Goal: Information Seeking & Learning: Learn about a topic

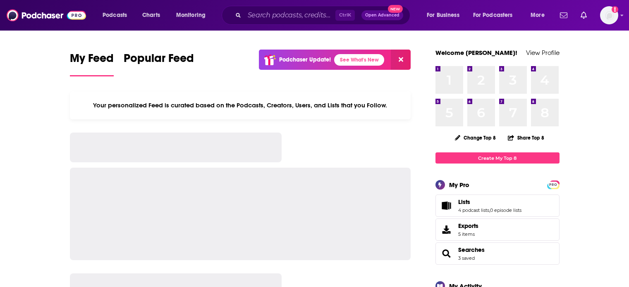
click at [301, 15] on input "Search podcasts, credits, & more..." at bounding box center [289, 15] width 91 height 13
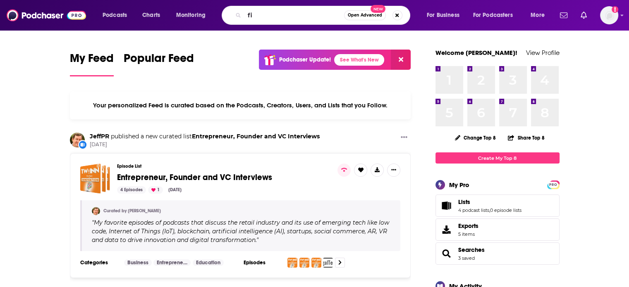
type input "f"
type input "payments innovation podcast"
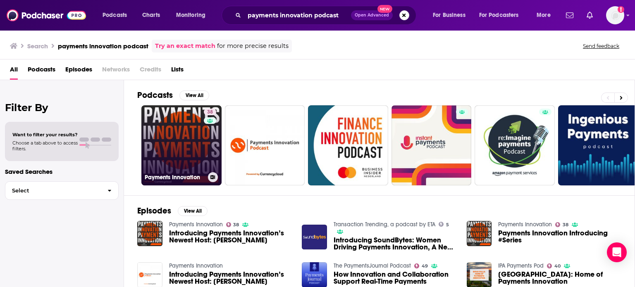
click at [177, 111] on link "38 Payments Innovation" at bounding box center [181, 145] width 80 height 80
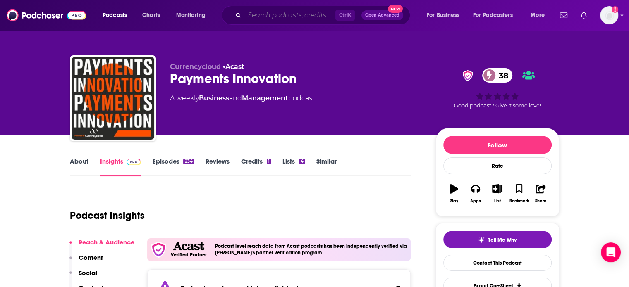
click at [272, 14] on input "Search podcasts, credits, & more..." at bounding box center [289, 15] width 91 height 13
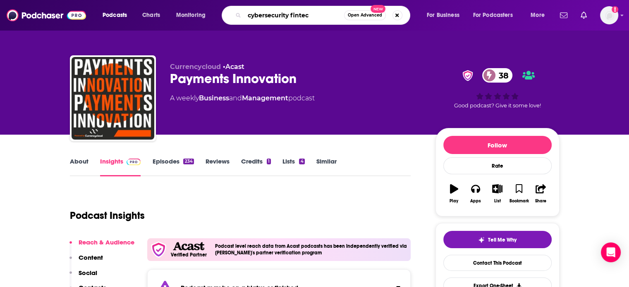
type input "cybersecurity fintech"
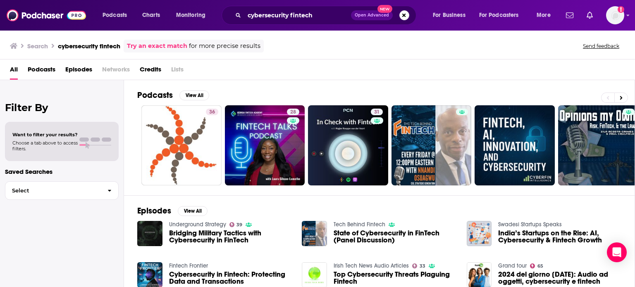
click at [230, 240] on span "Bridging Military Tactics with Cybersecurity in FinTech" at bounding box center [230, 237] width 123 height 14
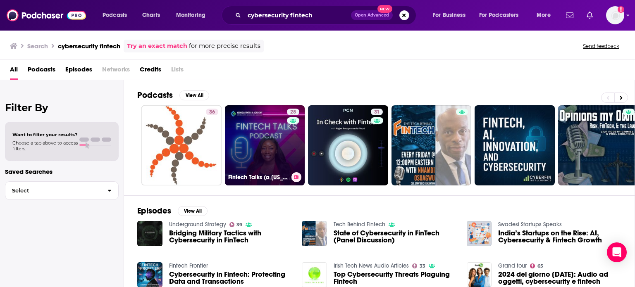
click at [268, 147] on link "28 Fintech Talks (a Georgia Fintech Academy podcast)" at bounding box center [265, 145] width 80 height 80
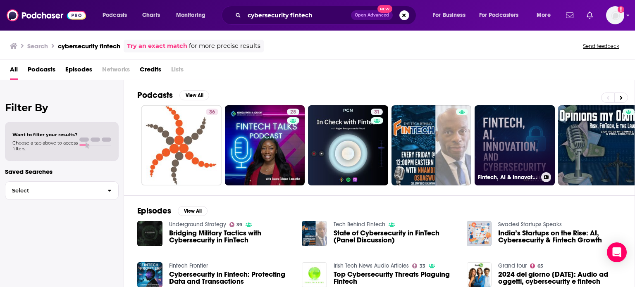
click at [508, 133] on link "Fintech, AI & Innovation" at bounding box center [515, 145] width 80 height 80
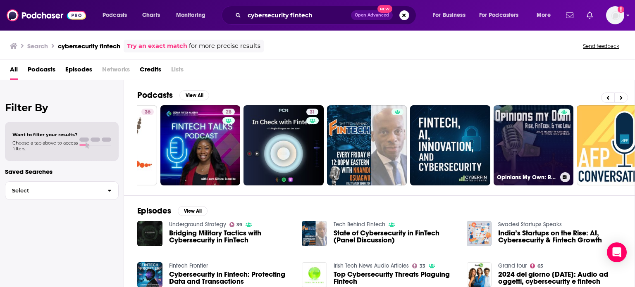
scroll to position [0, 136]
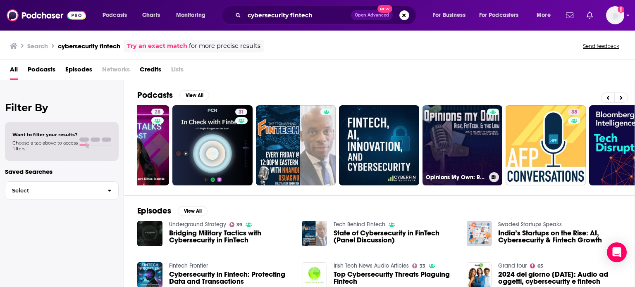
click at [455, 141] on link "Opinions My Own: Risk, FinTech and the Law" at bounding box center [463, 145] width 80 height 80
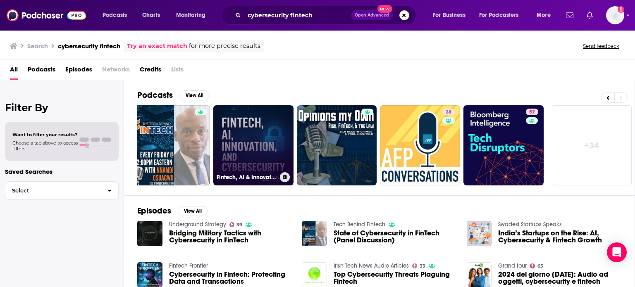
scroll to position [0, 192]
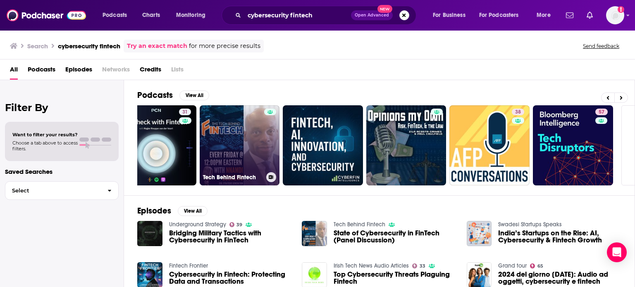
click at [239, 141] on link "Tech Behind Fintech" at bounding box center [240, 145] width 80 height 80
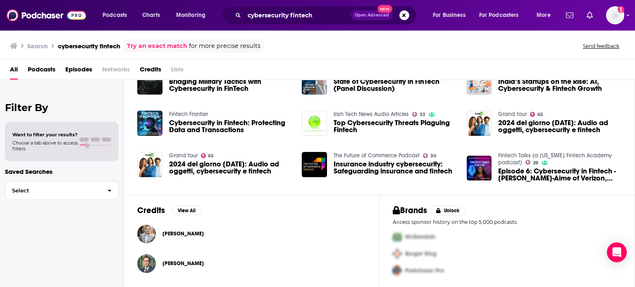
scroll to position [0, 0]
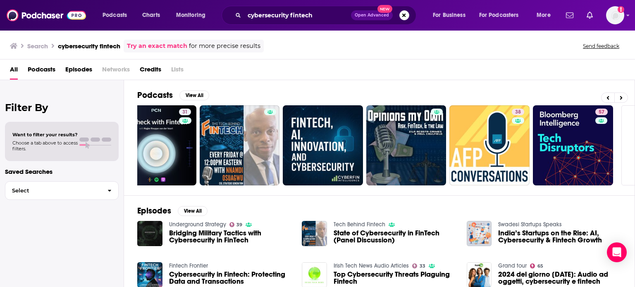
click at [43, 72] on span "Podcasts" at bounding box center [42, 71] width 28 height 17
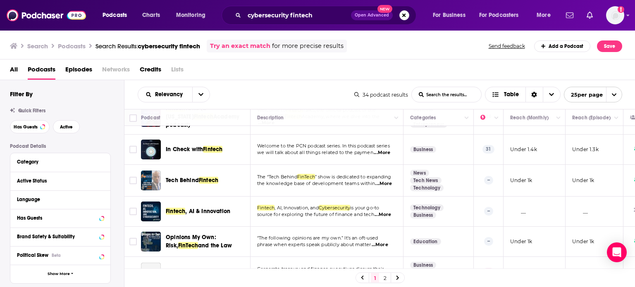
scroll to position [69, 0]
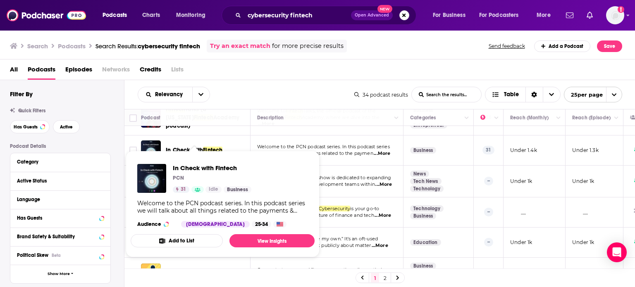
click at [205, 147] on span "Fintech" at bounding box center [212, 150] width 19 height 7
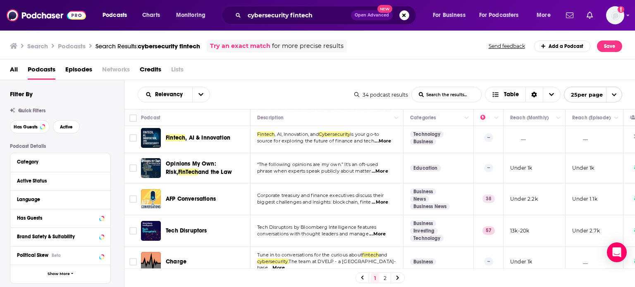
scroll to position [188, 0]
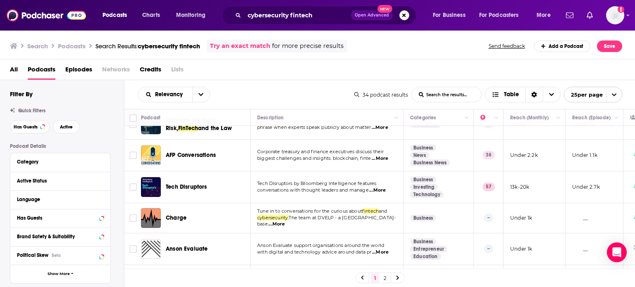
click at [292, 143] on td "Corporate treasury and finance executives discuss their biggest challenges and …" at bounding box center [327, 156] width 153 height 32
click at [339, 156] on span "biggest challenges and insights: blockchain, finte" at bounding box center [314, 159] width 114 height 6
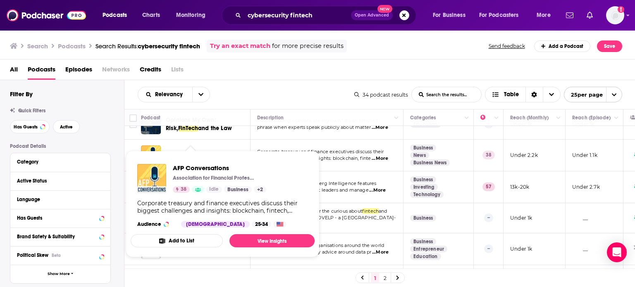
click at [203, 151] on span "AFP Conversations Association for Financial Professionals: Treasury and Finance…" at bounding box center [223, 204] width 184 height 107
click at [202, 166] on span "AFP Conversations" at bounding box center [219, 168] width 93 height 8
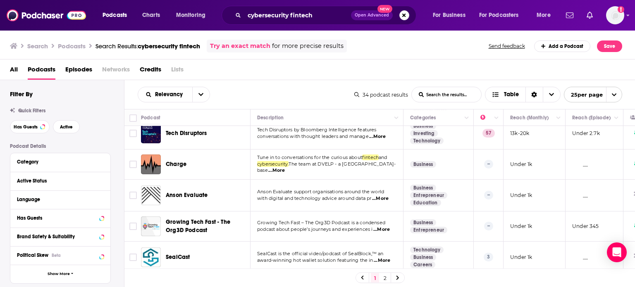
scroll to position [242, 0]
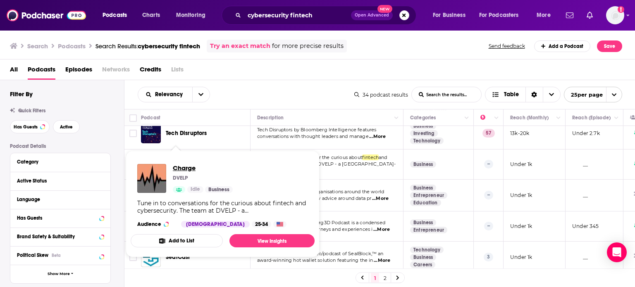
click at [185, 169] on span "Charge" at bounding box center [203, 168] width 60 height 8
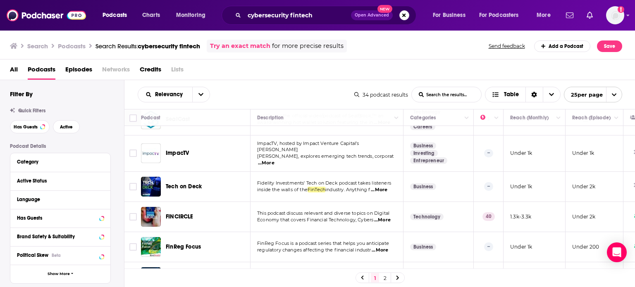
scroll to position [415, 0]
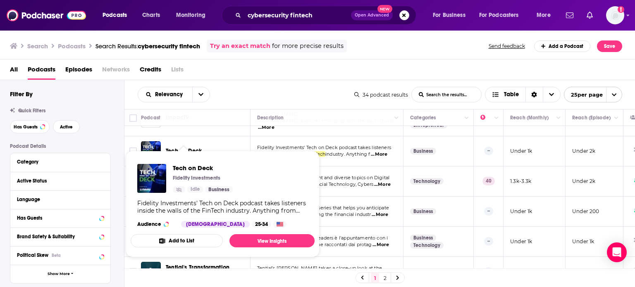
click at [194, 148] on span "Tech on Deck" at bounding box center [184, 151] width 36 height 7
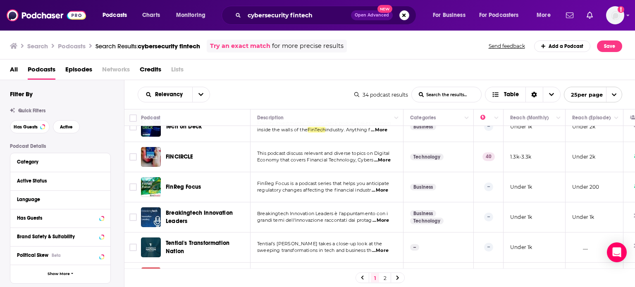
scroll to position [439, 0]
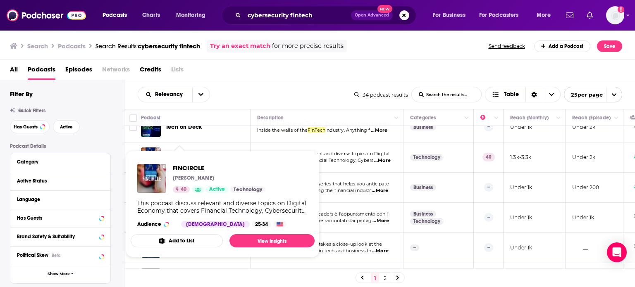
click at [189, 149] on span "FINCIRCLE Edgar Angeles 40 Active Technology This podcast discuss relevant and …" at bounding box center [223, 204] width 194 height 117
click at [189, 170] on span "FINCIRCLE" at bounding box center [219, 168] width 93 height 8
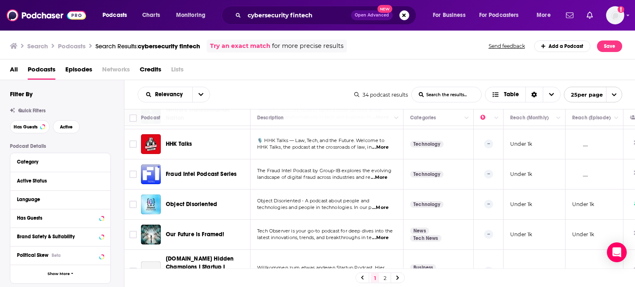
scroll to position [575, 0]
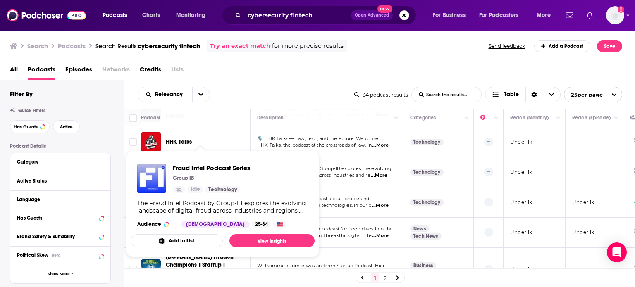
click at [231, 164] on span "Fraud Intel Podcast Series" at bounding box center [211, 168] width 77 height 8
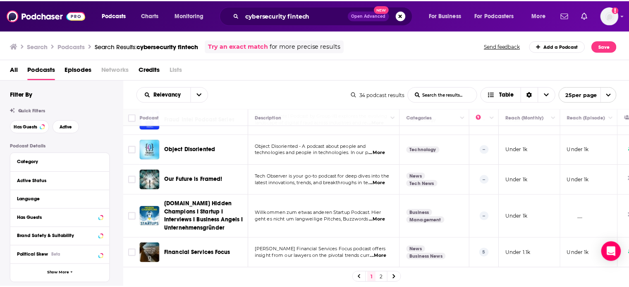
scroll to position [652, 0]
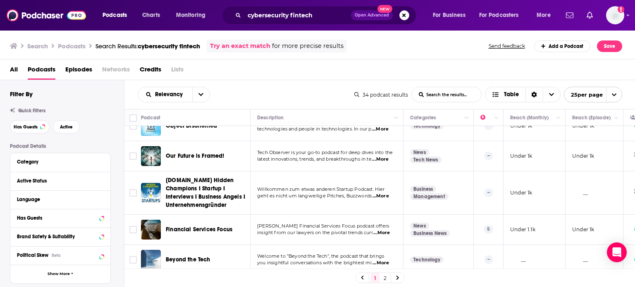
click at [384, 260] on span "...More" at bounding box center [381, 263] width 17 height 7
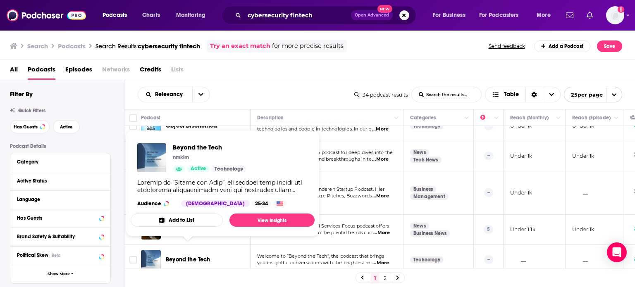
click at [190, 256] on span "Beyond the Tech" at bounding box center [188, 259] width 45 height 7
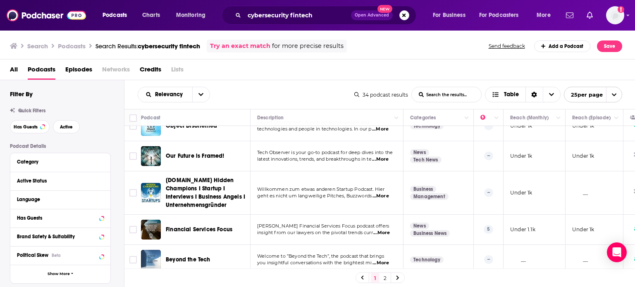
click at [385, 278] on link "2" at bounding box center [385, 278] width 8 height 10
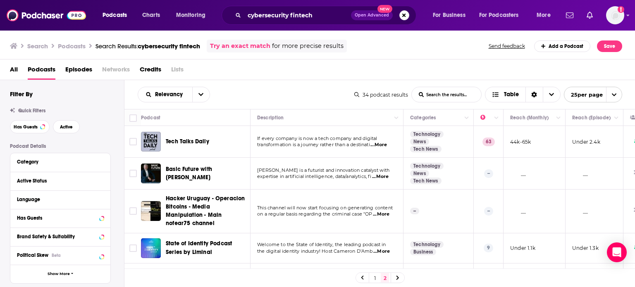
click at [382, 146] on span "...More" at bounding box center [379, 145] width 17 height 7
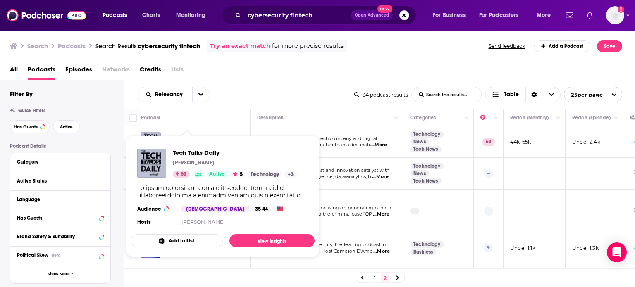
click at [182, 139] on span "Tech Talks Daily Neil C. Hughes 63 Active 5 Technology + 3 Audience Male 35-44 …" at bounding box center [223, 197] width 184 height 122
click at [191, 153] on span "Tech Talks Daily" at bounding box center [235, 153] width 124 height 8
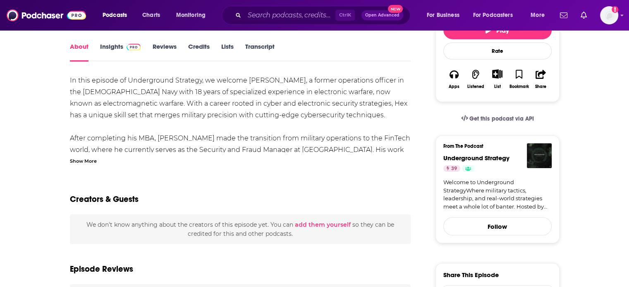
scroll to position [29, 0]
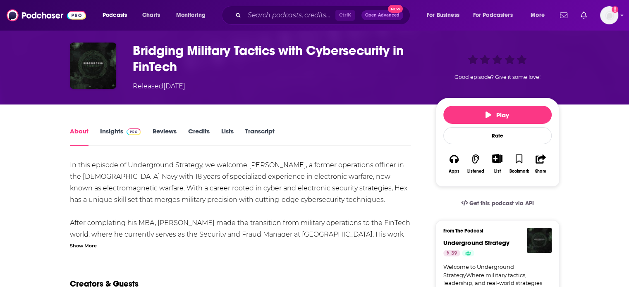
click at [116, 133] on link "Insights" at bounding box center [120, 136] width 41 height 19
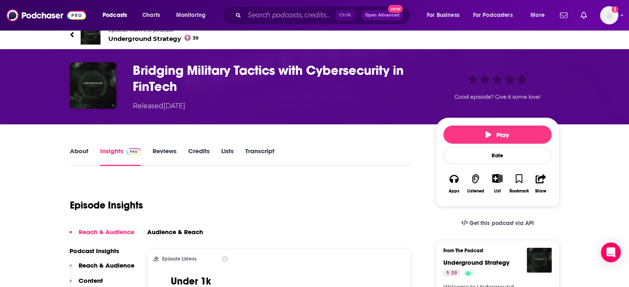
scroll to position [9, 0]
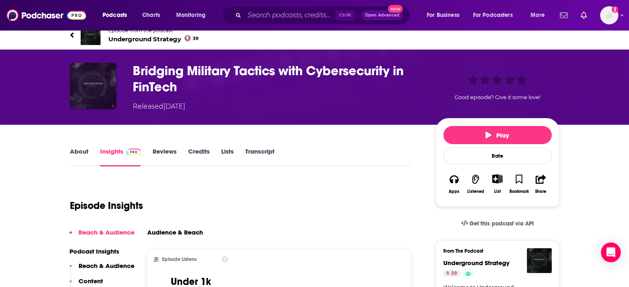
click at [98, 94] on img "Bridging Military Tactics with Cybersecurity in FinTech" at bounding box center [93, 86] width 46 height 46
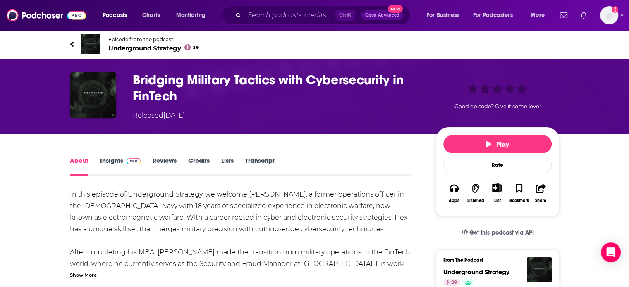
click at [144, 49] on span "Underground Strategy 39" at bounding box center [153, 48] width 91 height 8
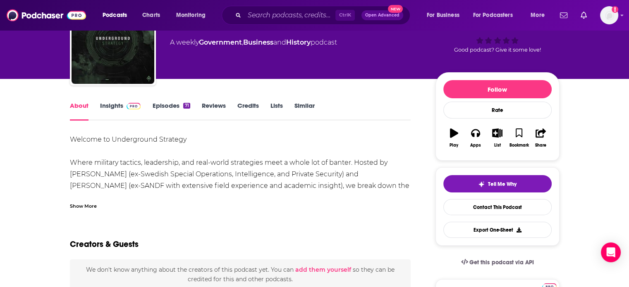
scroll to position [56, 0]
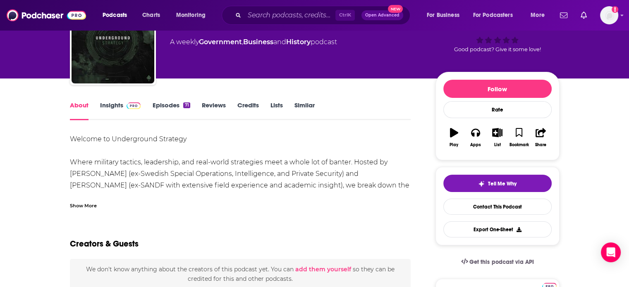
click at [89, 199] on div "Show More" at bounding box center [240, 203] width 341 height 14
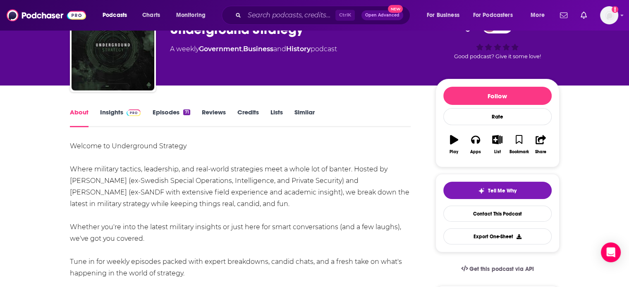
scroll to position [49, 0]
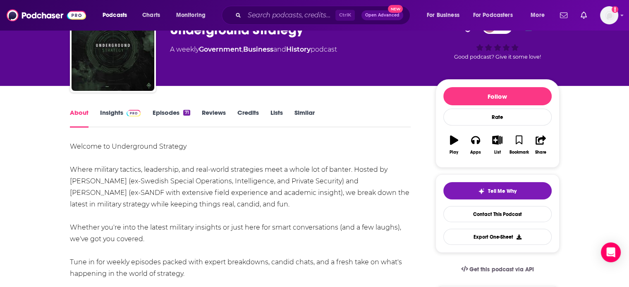
click at [119, 119] on link "Insights" at bounding box center [120, 118] width 41 height 19
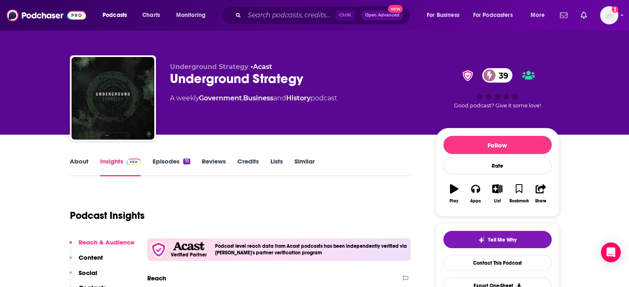
click at [175, 164] on link "Episodes 71" at bounding box center [171, 167] width 38 height 19
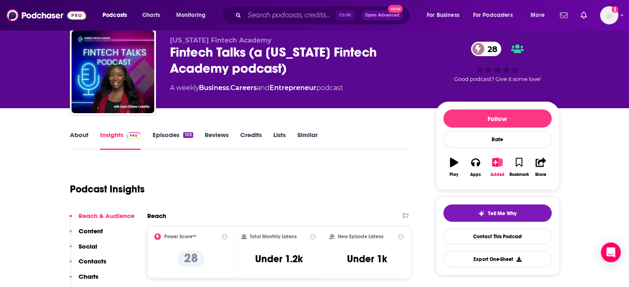
scroll to position [18, 0]
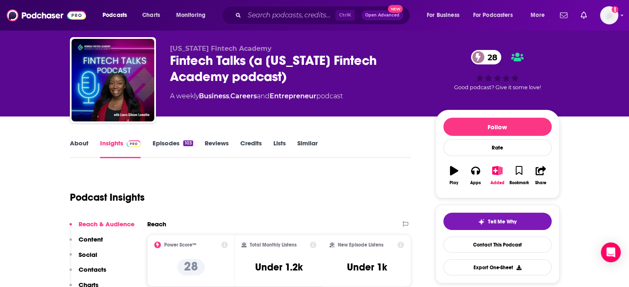
click at [165, 140] on link "Episodes 103" at bounding box center [172, 148] width 41 height 19
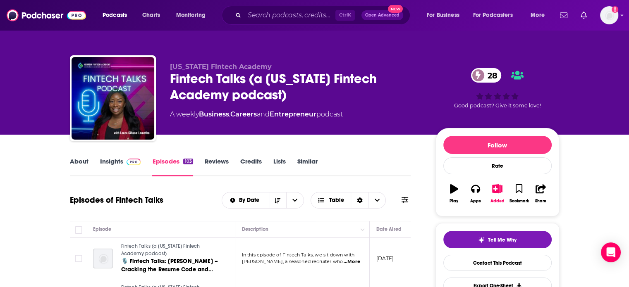
click at [124, 165] on span at bounding box center [132, 162] width 18 height 8
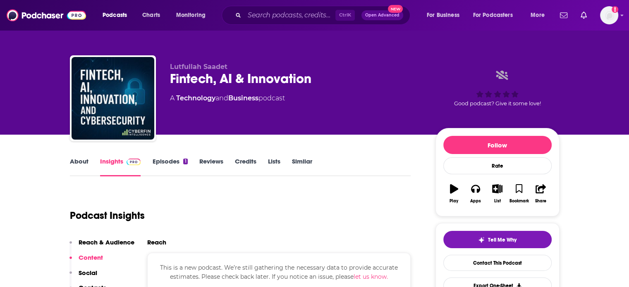
click at [75, 164] on link "About" at bounding box center [79, 167] width 19 height 19
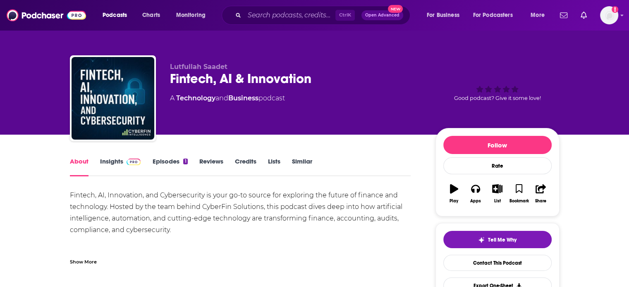
scroll to position [40, 0]
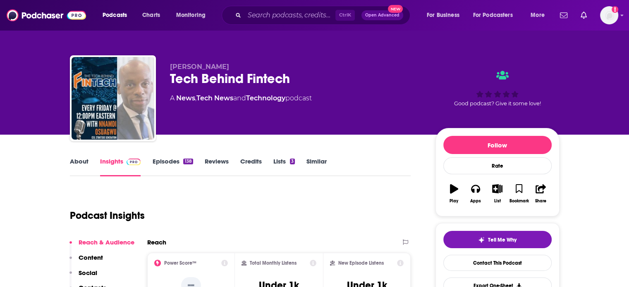
click at [85, 164] on link "About" at bounding box center [79, 167] width 19 height 19
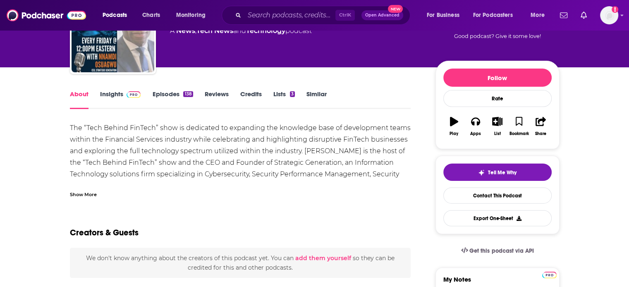
scroll to position [68, 0]
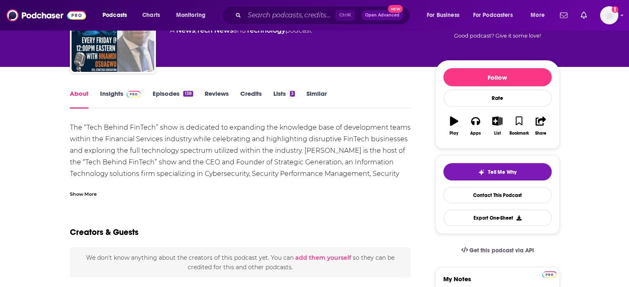
click at [112, 93] on link "Insights" at bounding box center [120, 99] width 41 height 19
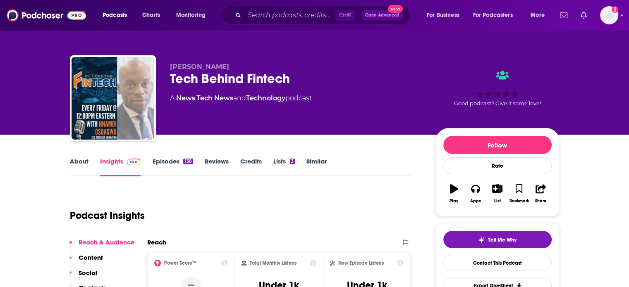
click at [85, 163] on link "About" at bounding box center [79, 167] width 19 height 19
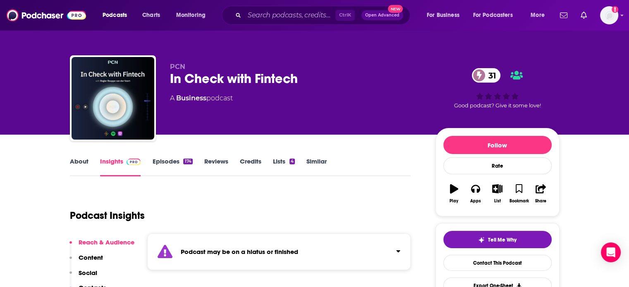
scroll to position [47, 0]
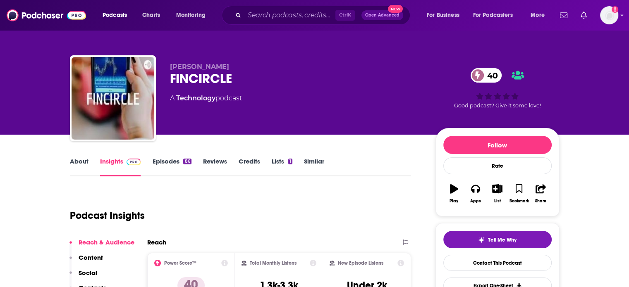
click at [171, 167] on link "Episodes 86" at bounding box center [171, 167] width 39 height 19
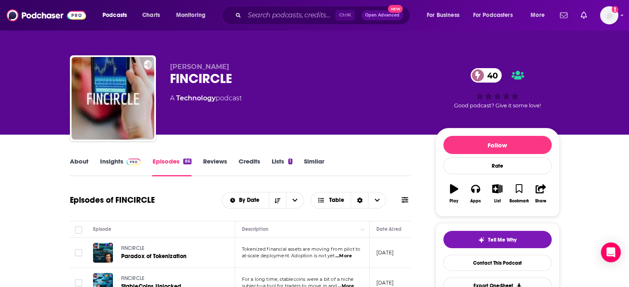
click at [115, 167] on link "Insights" at bounding box center [120, 167] width 41 height 19
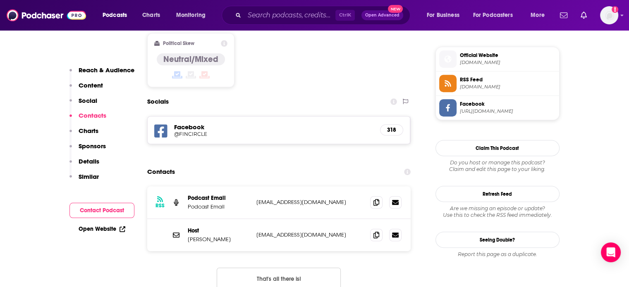
scroll to position [655, 0]
click at [378, 199] on icon at bounding box center [376, 202] width 6 height 7
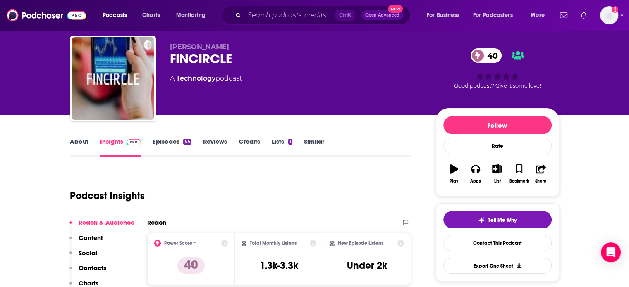
scroll to position [0, 0]
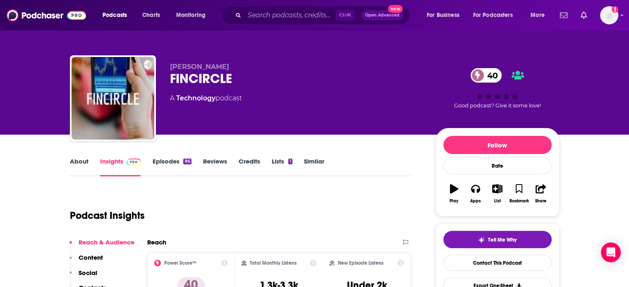
click at [74, 165] on link "About" at bounding box center [79, 167] width 19 height 19
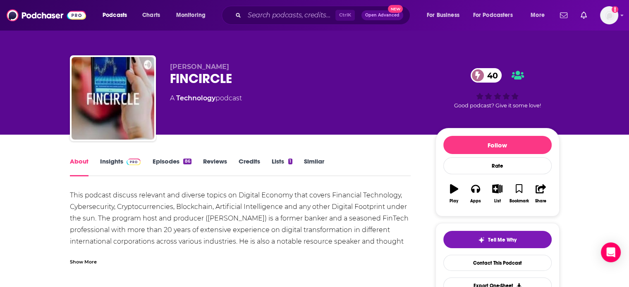
scroll to position [43, 0]
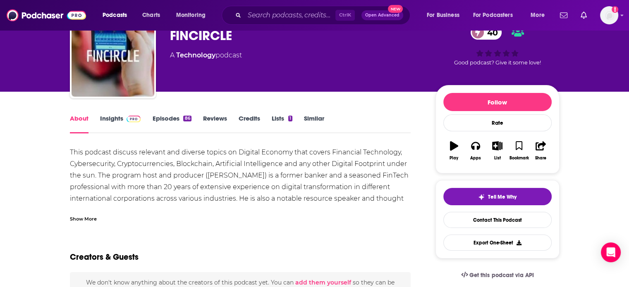
click at [82, 220] on div "Show More" at bounding box center [83, 219] width 27 height 8
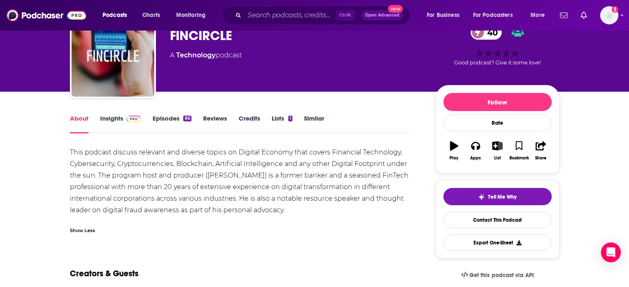
click at [104, 126] on link "Insights" at bounding box center [120, 124] width 41 height 19
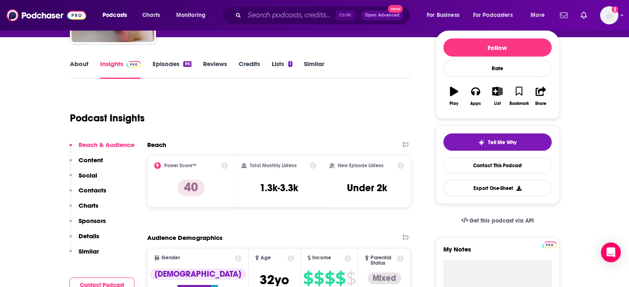
scroll to position [23, 0]
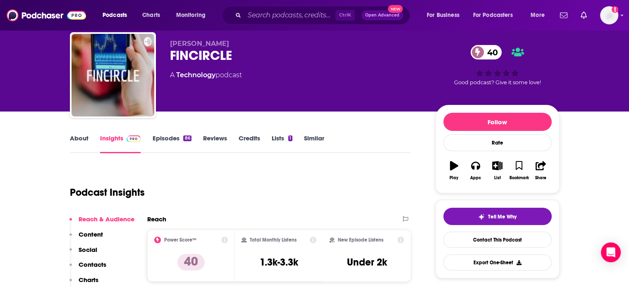
click at [168, 137] on link "Episodes 86" at bounding box center [171, 143] width 39 height 19
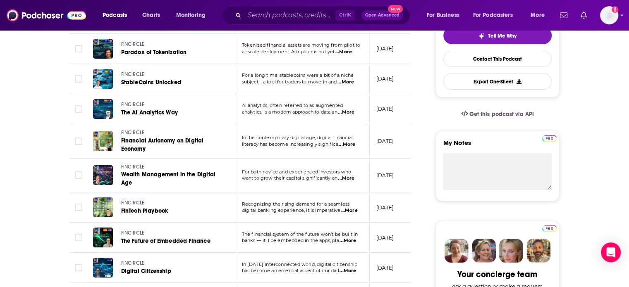
scroll to position [185, 0]
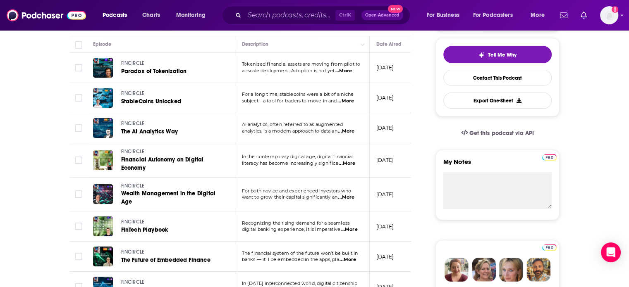
click at [354, 131] on span "...More" at bounding box center [346, 131] width 17 height 7
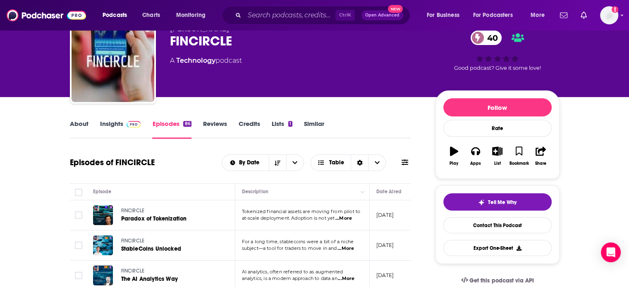
scroll to position [0, 0]
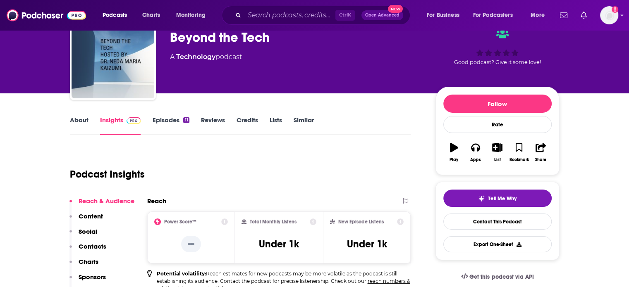
scroll to position [41, 0]
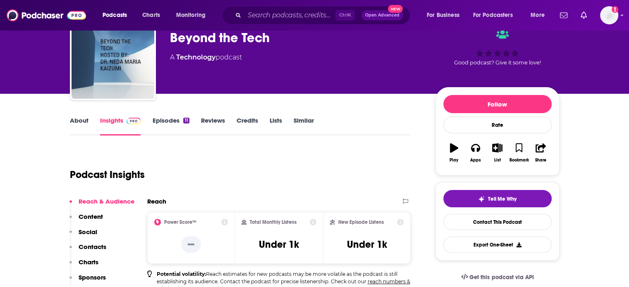
click at [164, 121] on link "Episodes 11" at bounding box center [170, 126] width 37 height 19
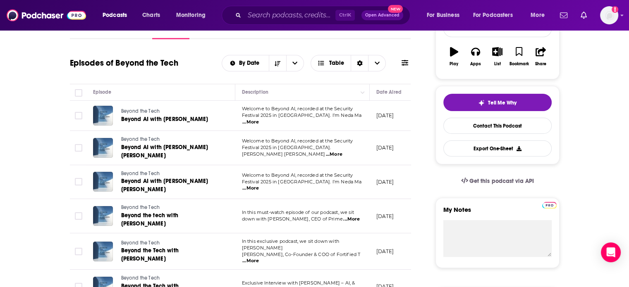
scroll to position [228, 0]
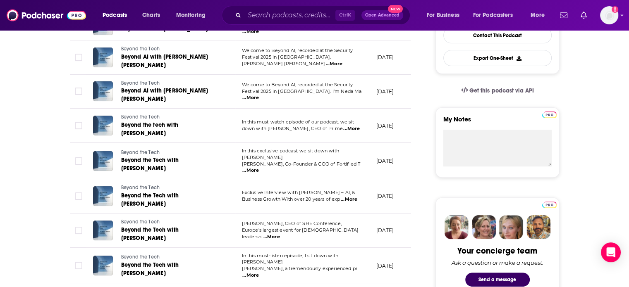
click at [353, 126] on span "...More" at bounding box center [351, 129] width 17 height 7
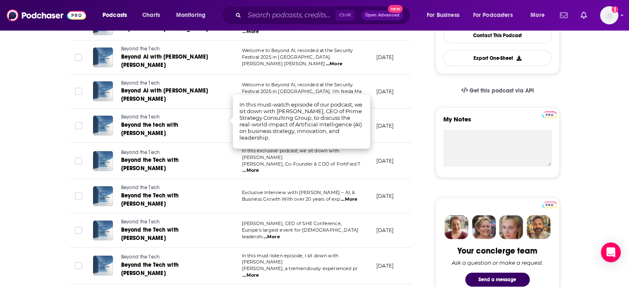
click at [259, 167] on span "...More" at bounding box center [250, 170] width 17 height 7
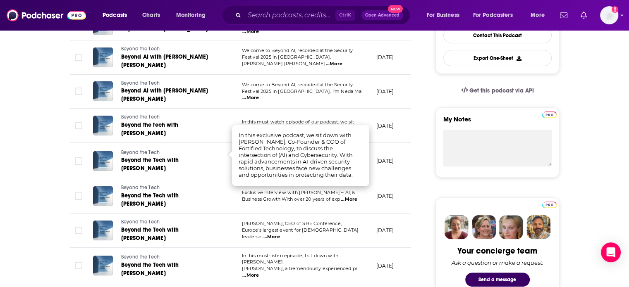
scroll to position [287, 0]
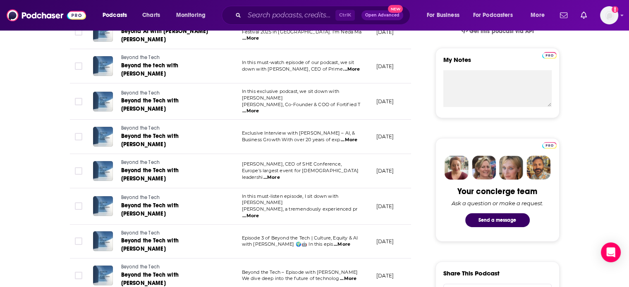
click at [259, 213] on span "...More" at bounding box center [250, 216] width 17 height 7
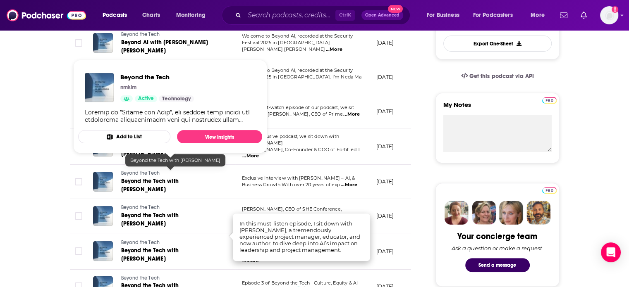
scroll to position [373, 0]
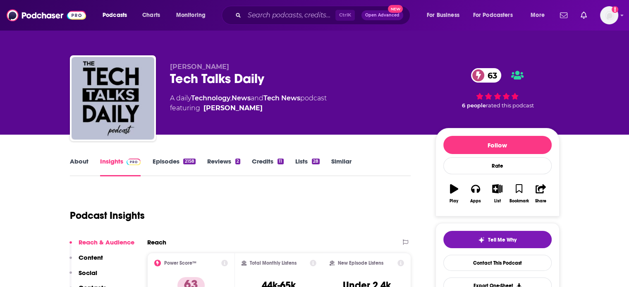
click at [82, 167] on link "About" at bounding box center [79, 167] width 19 height 19
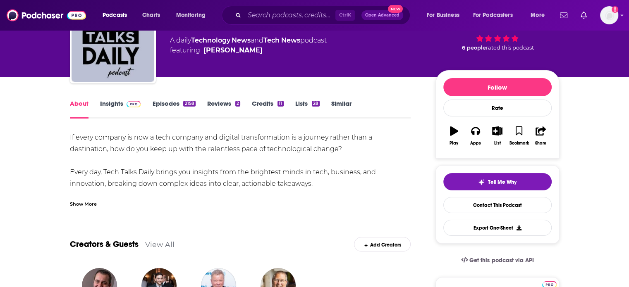
scroll to position [58, 0]
click at [122, 110] on link "Insights" at bounding box center [120, 109] width 41 height 19
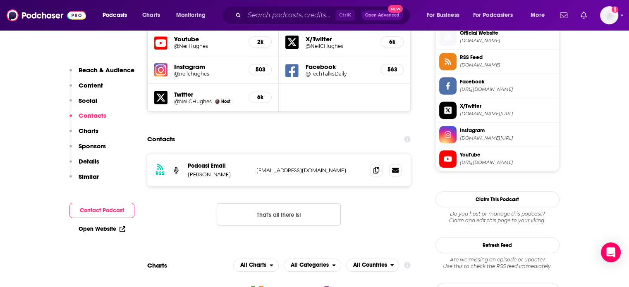
scroll to position [753, 0]
click at [375, 164] on span at bounding box center [376, 170] width 12 height 12
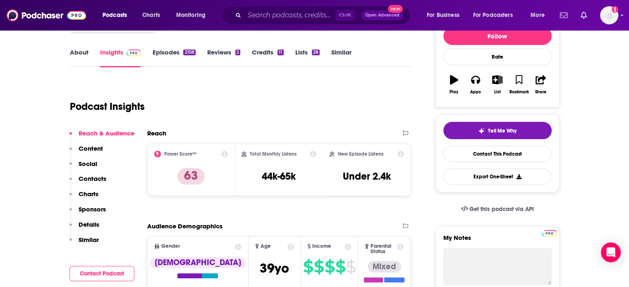
scroll to position [0, 0]
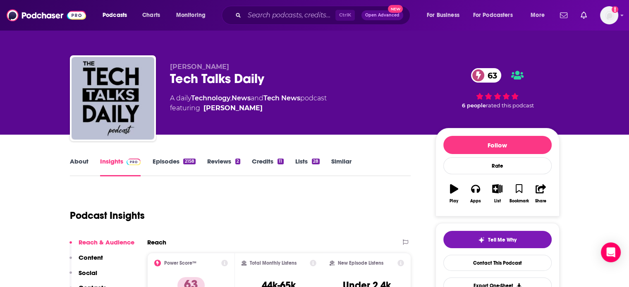
click at [174, 165] on link "Episodes 2158" at bounding box center [173, 167] width 43 height 19
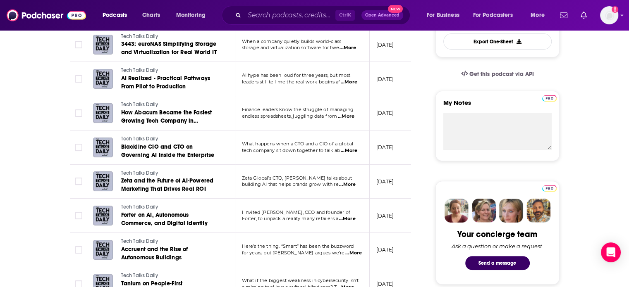
scroll to position [248, 0]
